Goal: Task Accomplishment & Management: Complete application form

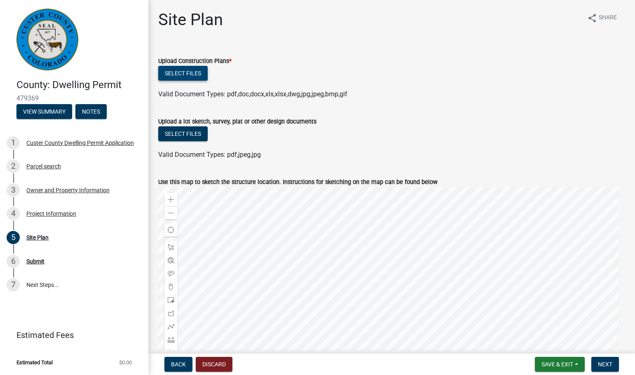
click at [179, 75] on button "Select files" at bounding box center [182, 73] width 49 height 15
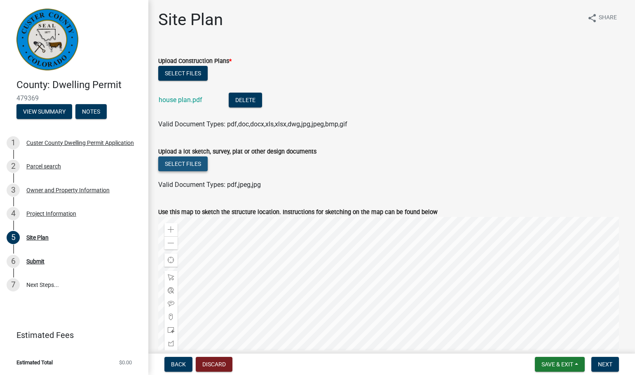
click at [183, 167] on button "Select files" at bounding box center [182, 164] width 49 height 15
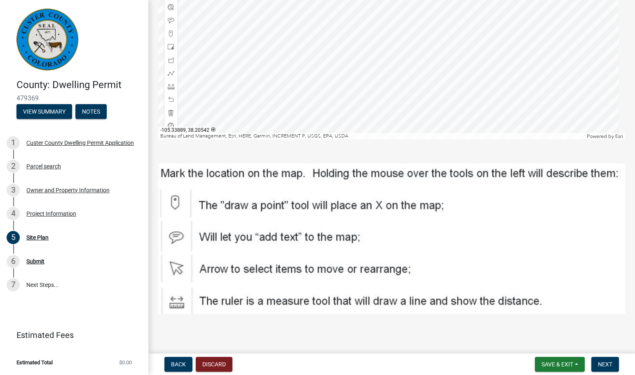
scroll to position [314, 0]
click at [611, 366] on span "Next" at bounding box center [605, 364] width 14 height 7
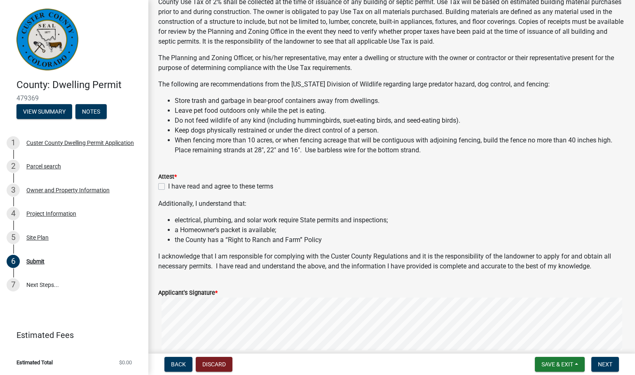
scroll to position [69, 0]
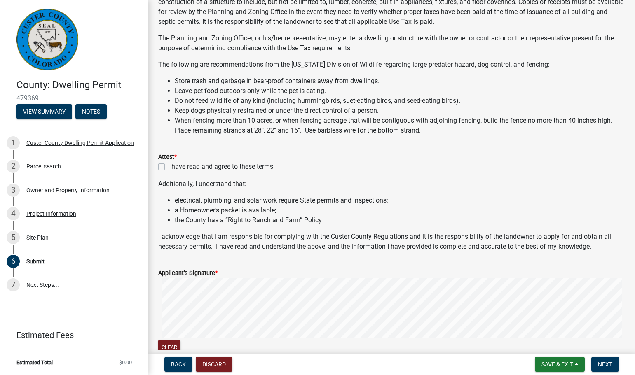
click at [168, 166] on label "I have read and agree to these terms" at bounding box center [220, 167] width 105 height 10
click at [168, 166] on input "I have read and agree to these terms" at bounding box center [170, 164] width 5 height 5
checkbox input "true"
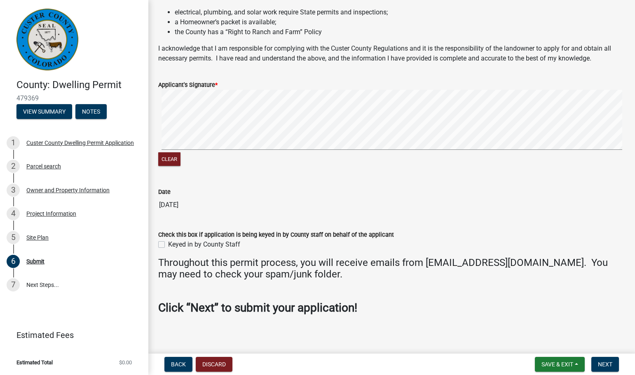
scroll to position [273, 0]
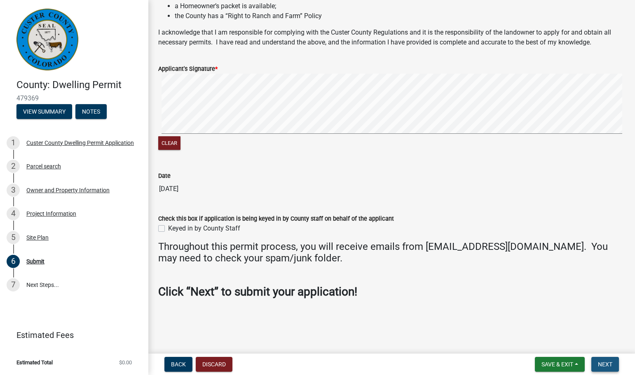
click at [605, 364] on span "Next" at bounding box center [605, 364] width 14 height 7
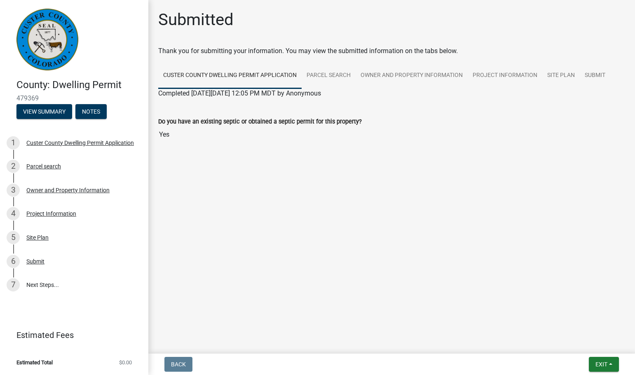
click at [168, 133] on input "Yes" at bounding box center [391, 134] width 467 height 16
drag, startPoint x: 189, startPoint y: 135, endPoint x: 323, endPoint y: 140, distance: 134.4
click at [323, 143] on div "Do you have an existing septic or obtained a septic permit for this property? Y…" at bounding box center [391, 127] width 479 height 44
click at [603, 364] on span "Exit" at bounding box center [601, 364] width 12 height 7
click at [503, 249] on main "Submitted Thank you for submitting your information. You may view the submitted…" at bounding box center [391, 175] width 486 height 351
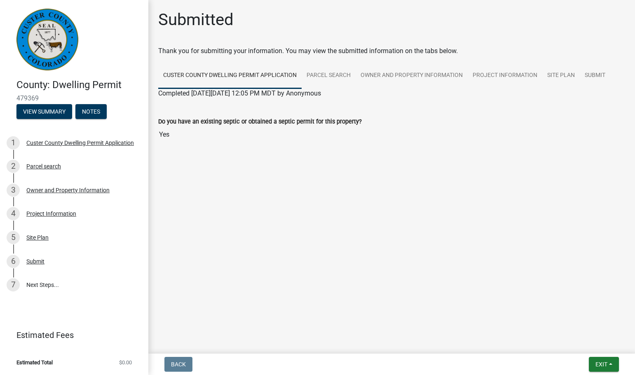
click at [296, 129] on input "Yes" at bounding box center [391, 134] width 467 height 16
drag, startPoint x: 324, startPoint y: 130, endPoint x: 297, endPoint y: 143, distance: 30.6
click at [297, 143] on div "Do you have an existing septic or obtained a septic permit for this property? Y…" at bounding box center [391, 127] width 479 height 44
click at [243, 77] on link "Custer County Dwelling Permit Application" at bounding box center [229, 76] width 143 height 26
click at [319, 73] on link "Parcel search" at bounding box center [329, 76] width 54 height 26
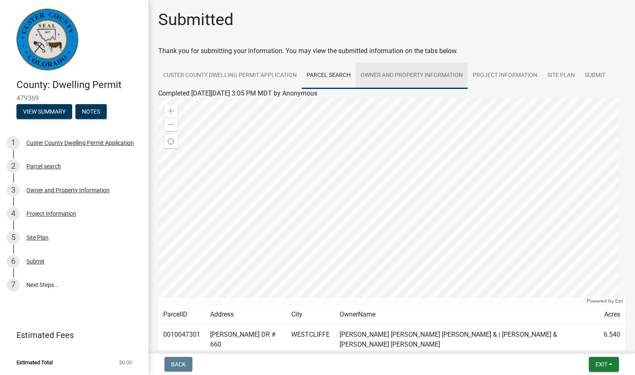
click at [382, 75] on link "Owner and Property Information" at bounding box center [411, 76] width 112 height 26
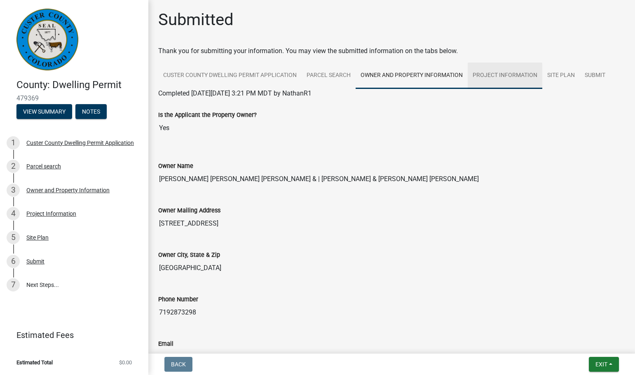
click at [504, 76] on link "Project Information" at bounding box center [505, 76] width 75 height 26
